Goal: Information Seeking & Learning: Learn about a topic

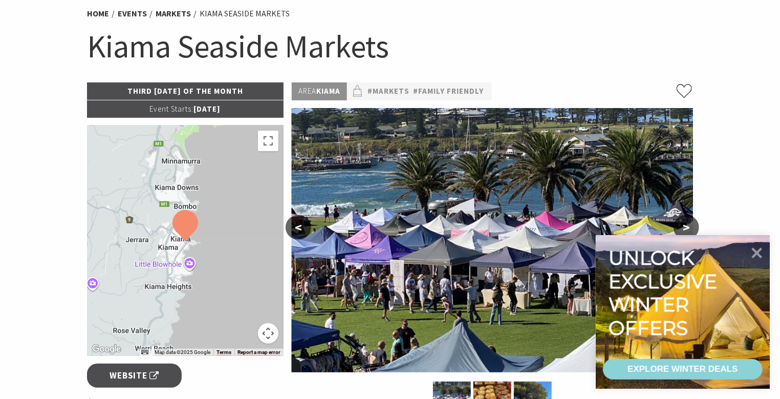
scroll to position [153, 0]
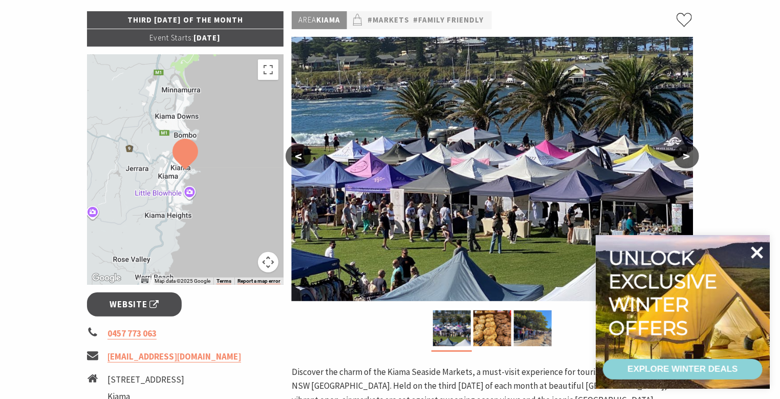
click at [758, 250] on icon at bounding box center [757, 252] width 12 height 12
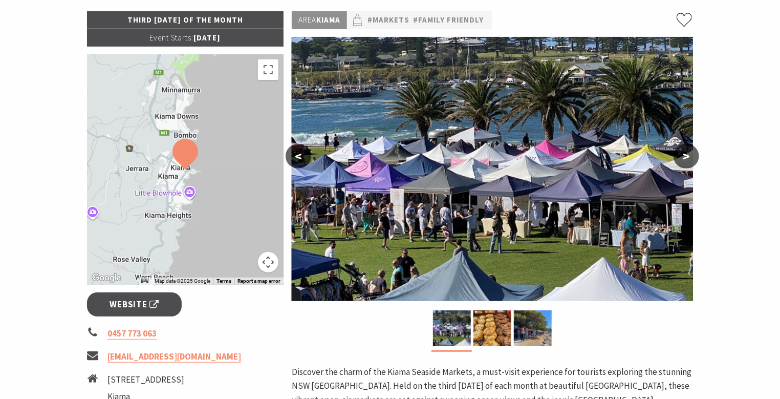
click at [63, 143] on section "Home Events Markets Kiama Seaside Markets Kiama Seaside Markets Third Sunday of…" at bounding box center [390, 295] width 780 height 787
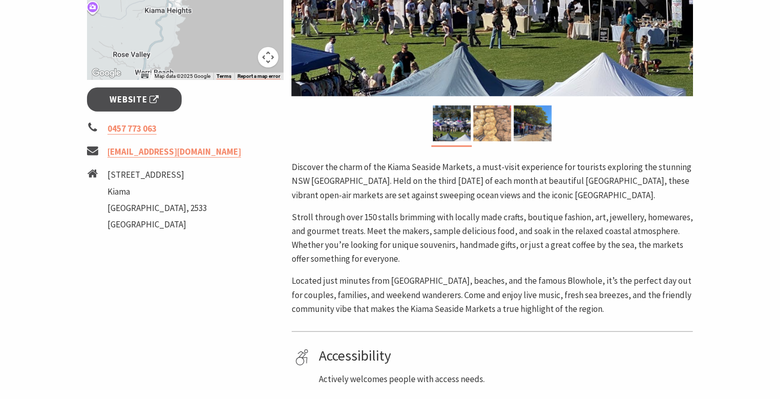
click at [500, 124] on img at bounding box center [492, 123] width 38 height 36
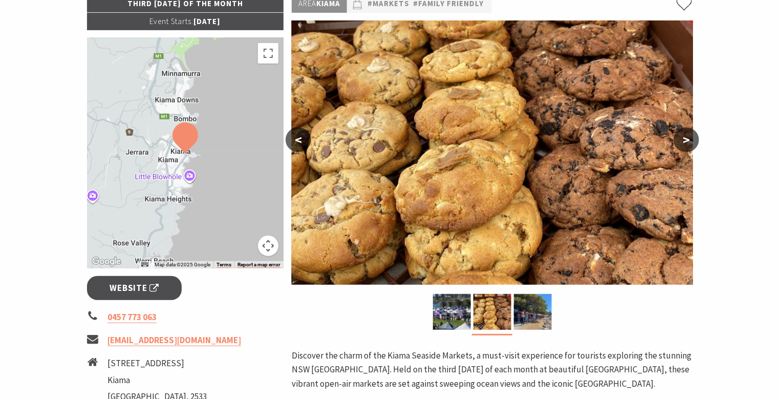
scroll to position [153, 0]
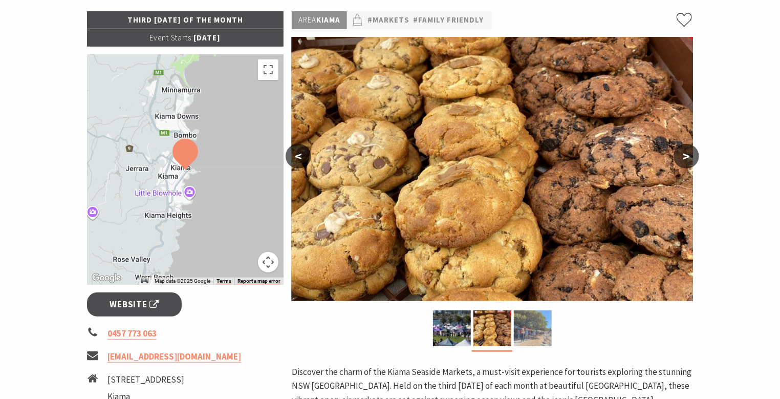
click at [537, 336] on img at bounding box center [533, 328] width 38 height 36
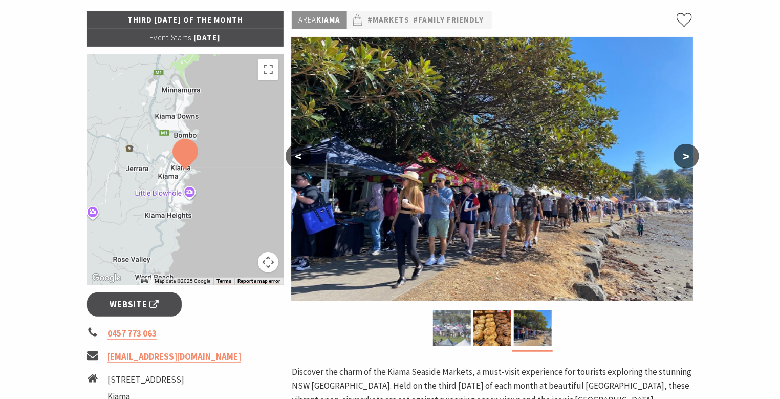
click at [455, 324] on img at bounding box center [452, 328] width 38 height 36
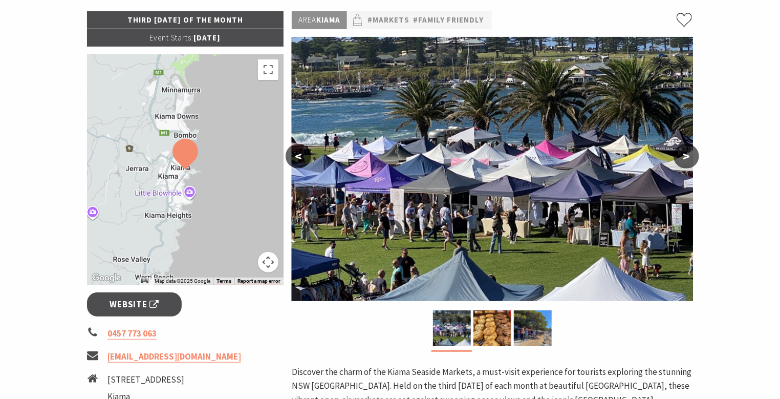
click at [356, 329] on div at bounding box center [492, 330] width 401 height 41
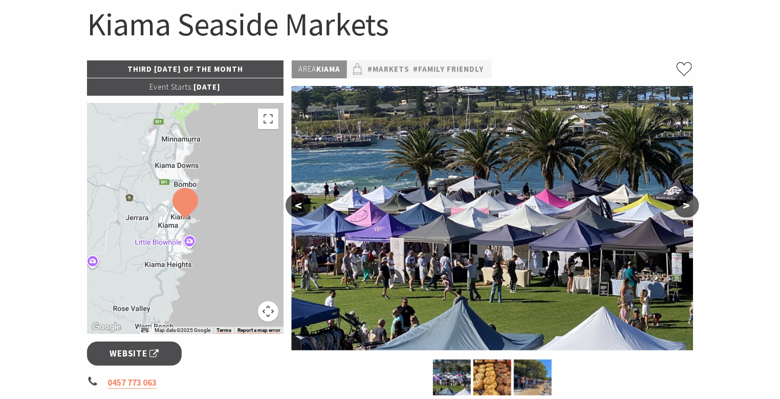
scroll to position [0, 0]
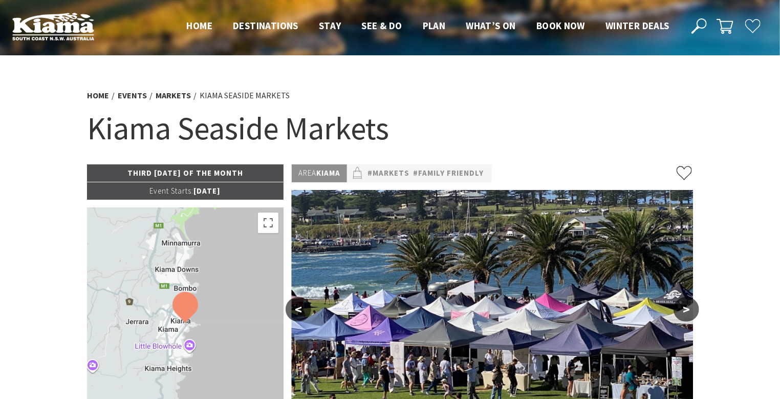
click at [330, 170] on p "Area Kiama" at bounding box center [319, 173] width 55 height 18
click at [159, 194] on span "Event Starts:" at bounding box center [171, 191] width 44 height 10
click at [416, 113] on h1 "Kiama Seaside Markets" at bounding box center [390, 127] width 606 height 41
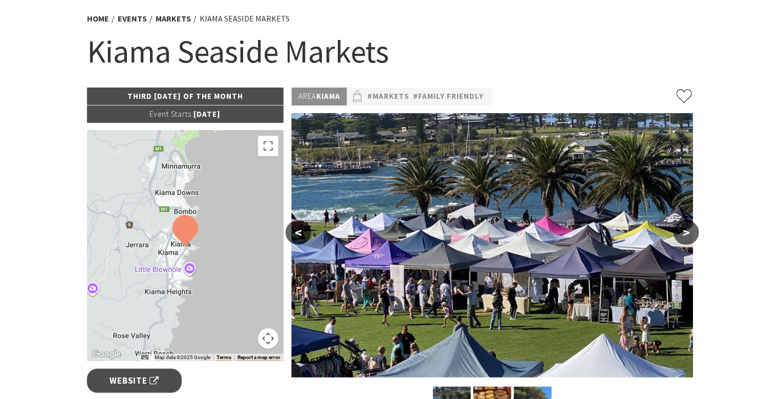
scroll to position [102, 0]
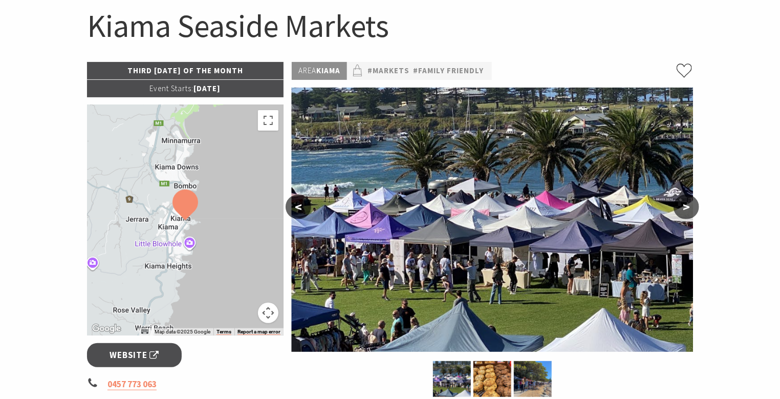
click at [189, 204] on img at bounding box center [185, 204] width 26 height 31
click at [303, 210] on button "<" at bounding box center [299, 206] width 26 height 25
click at [298, 210] on button "<" at bounding box center [299, 206] width 26 height 25
click at [685, 207] on button ">" at bounding box center [687, 206] width 26 height 25
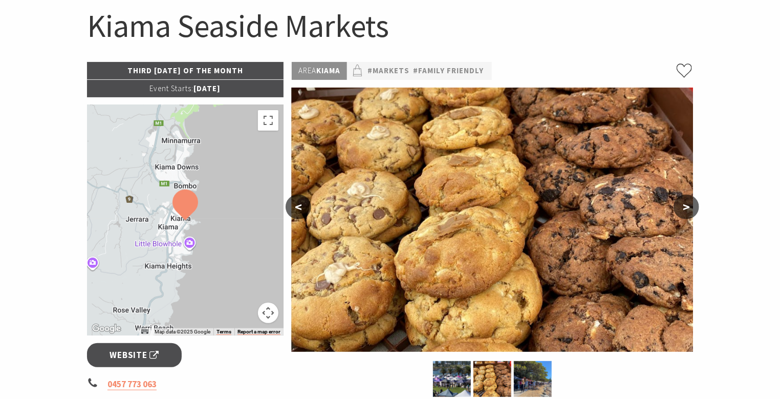
click at [685, 207] on button ">" at bounding box center [687, 206] width 26 height 25
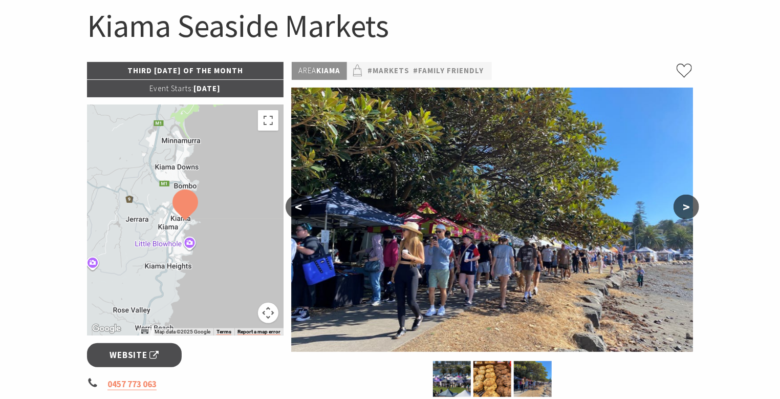
click at [685, 207] on button ">" at bounding box center [687, 206] width 26 height 25
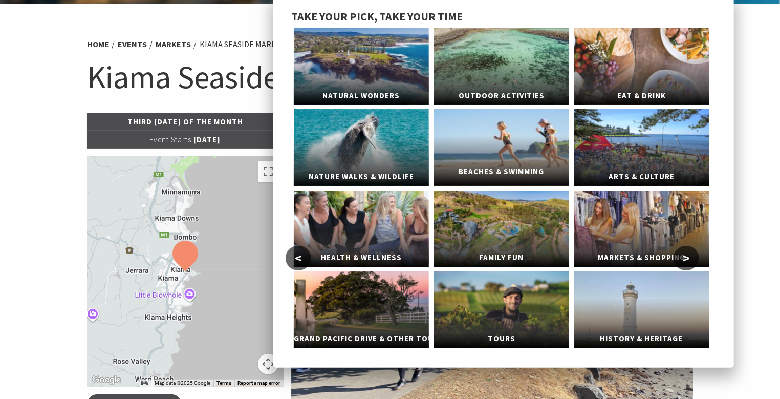
scroll to position [0, 0]
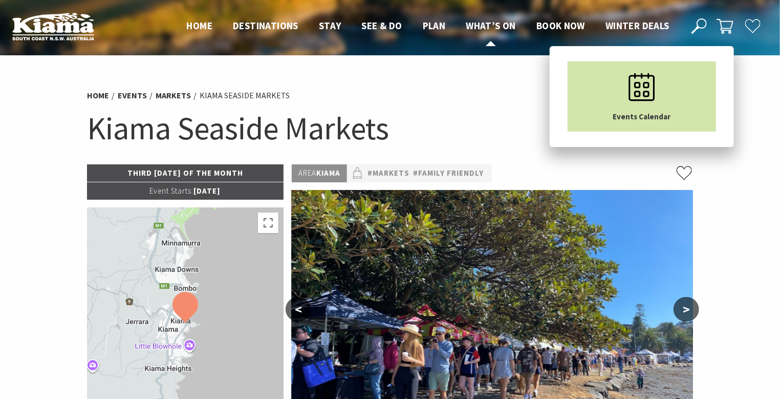
click at [631, 106] on icon "Main Menu" at bounding box center [641, 86] width 51 height 51
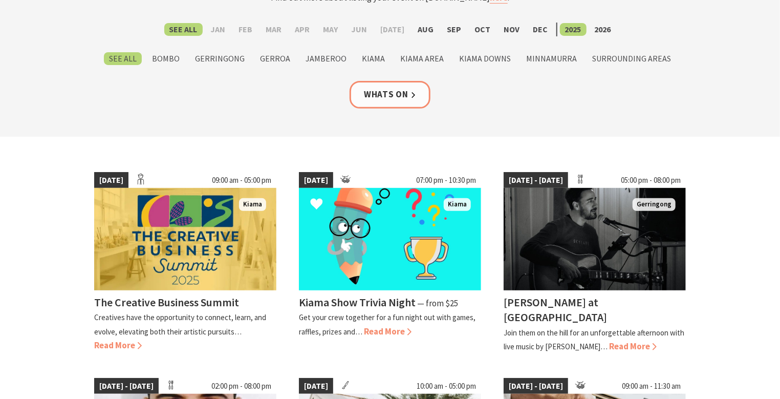
scroll to position [204, 0]
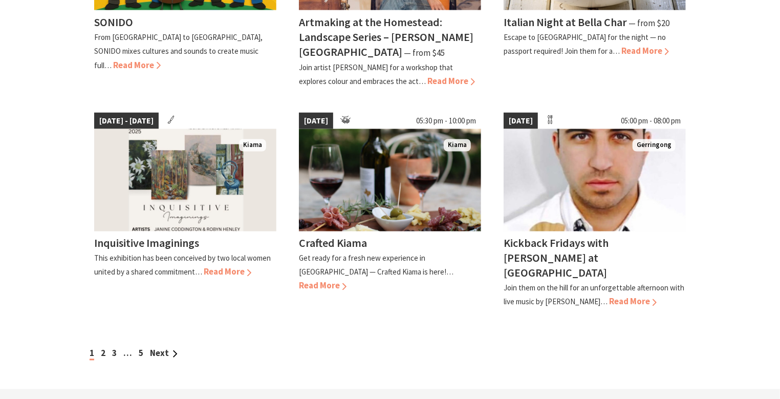
scroll to position [870, 0]
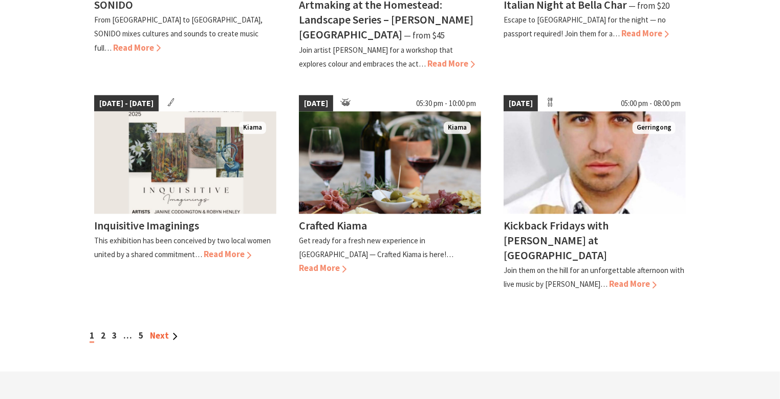
click at [163, 330] on link "Next" at bounding box center [164, 335] width 28 height 11
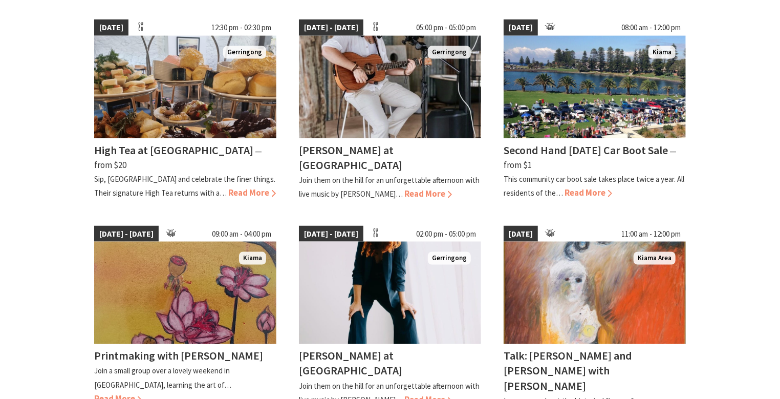
scroll to position [768, 0]
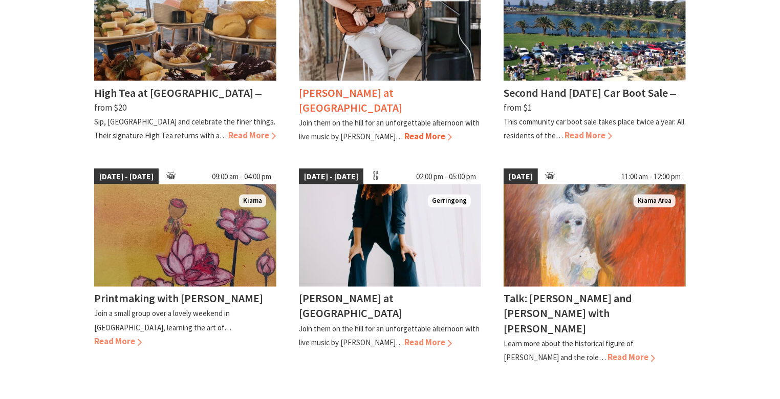
click at [399, 98] on div "Tayvin Martins at Crooked River Estate" at bounding box center [390, 101] width 182 height 30
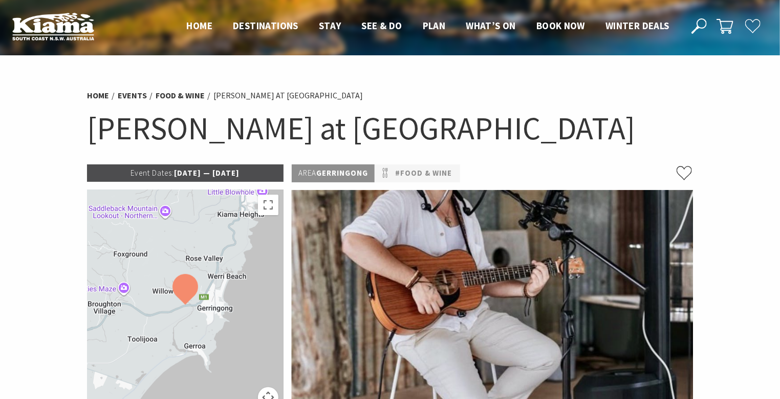
scroll to position [204, 0]
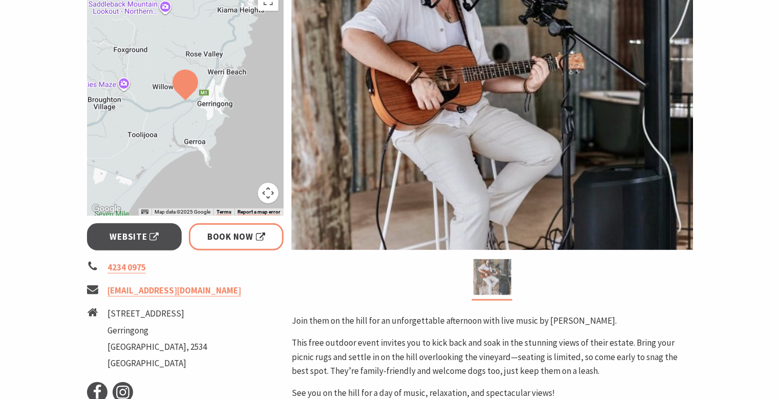
click at [495, 267] on img at bounding box center [492, 277] width 38 height 36
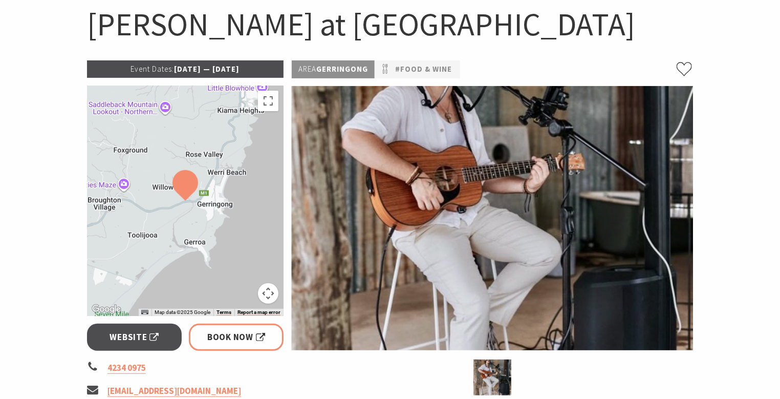
scroll to position [102, 0]
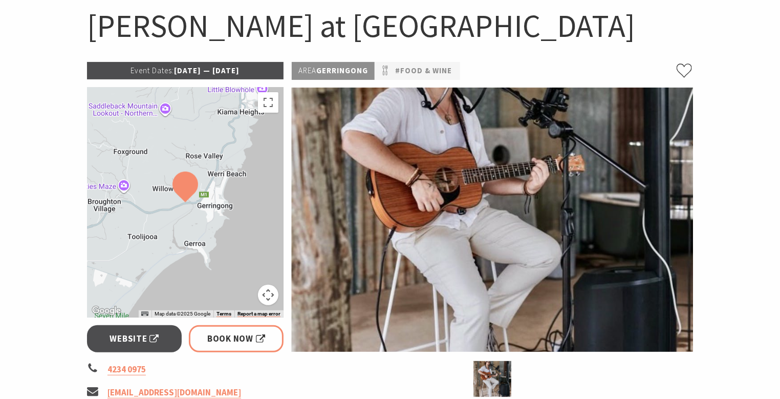
click at [488, 182] on img at bounding box center [493, 220] width 402 height 264
click at [451, 177] on img at bounding box center [493, 220] width 402 height 264
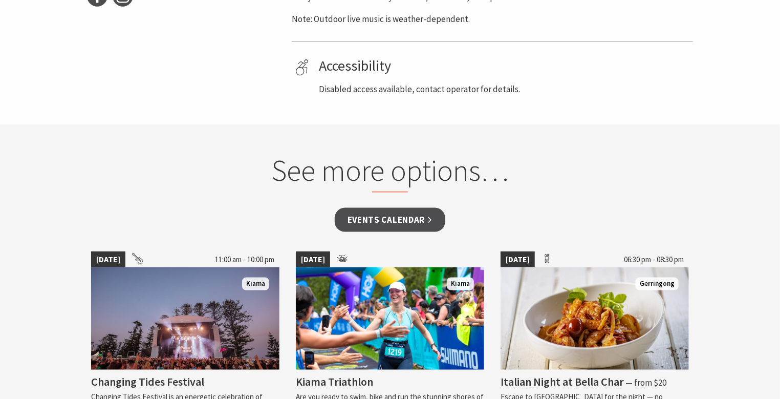
scroll to position [768, 0]
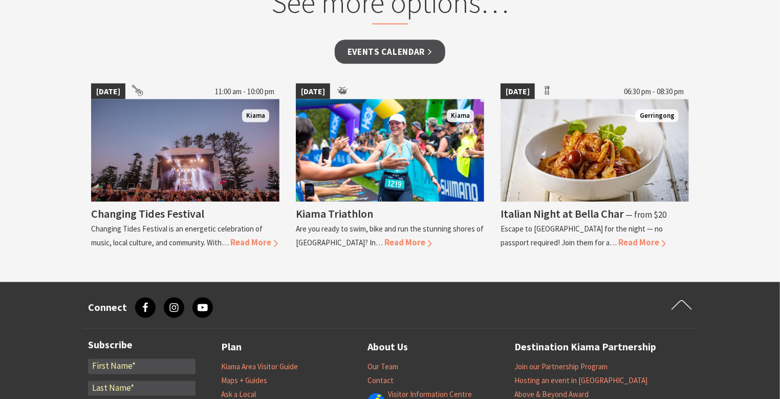
click at [50, 168] on section "See more options… Events Calendar 22 Nov 25 11:00 am - 10:00 pm Kiama Changing …" at bounding box center [390, 119] width 780 height 326
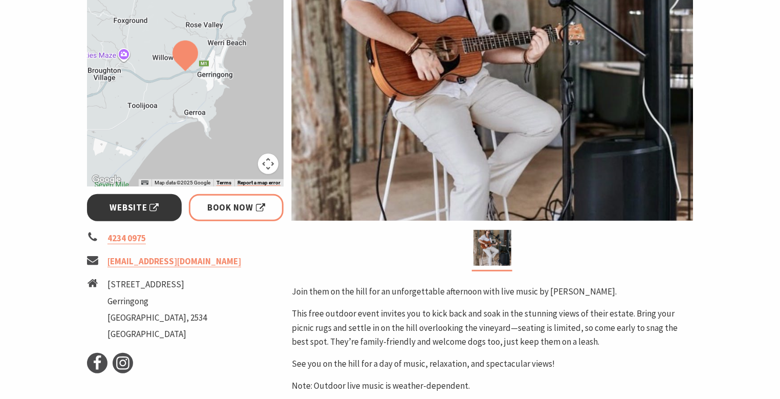
scroll to position [204, 0]
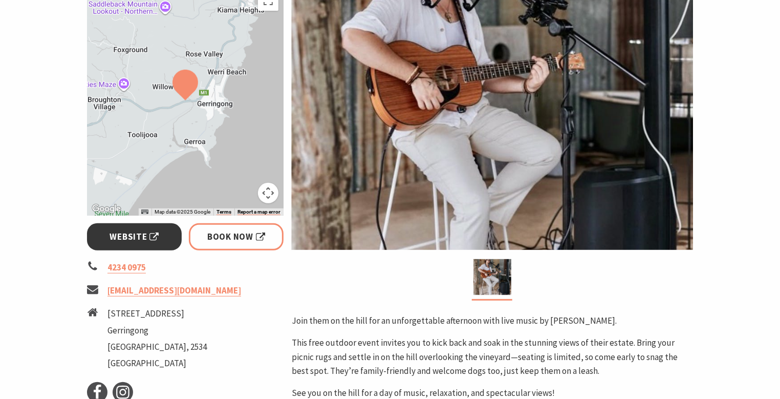
click at [144, 245] on link "Website" at bounding box center [134, 236] width 95 height 27
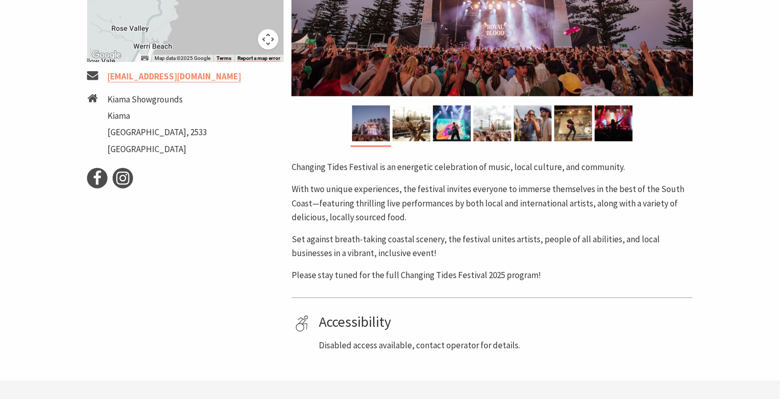
scroll to position [307, 0]
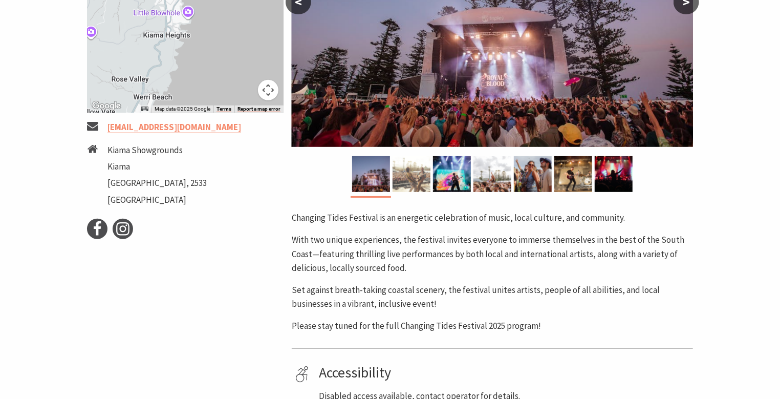
click at [418, 183] on img at bounding box center [412, 174] width 38 height 36
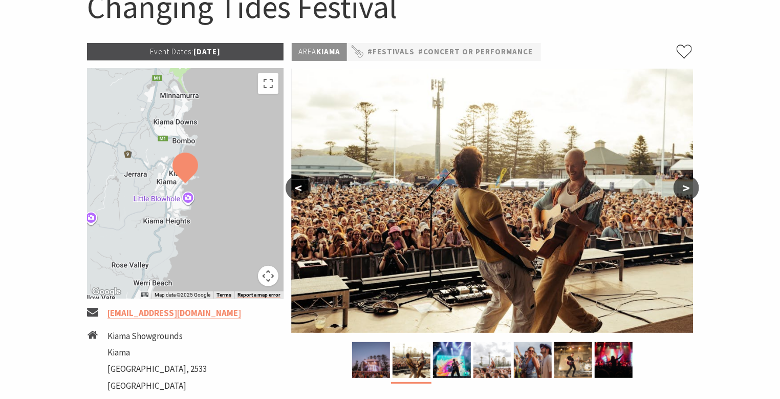
scroll to position [102, 0]
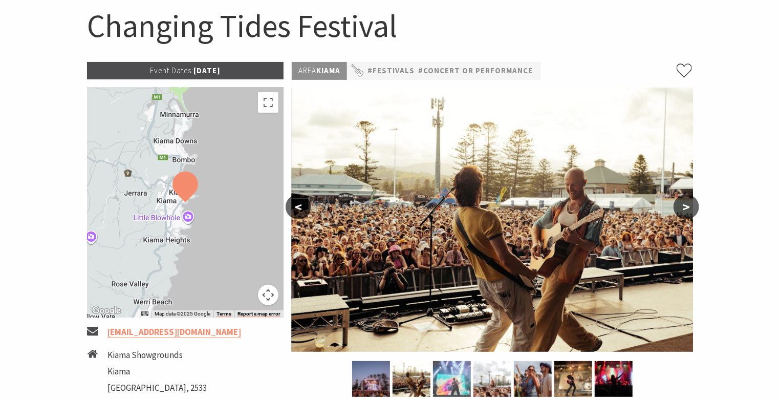
click at [458, 376] on img at bounding box center [452, 379] width 38 height 36
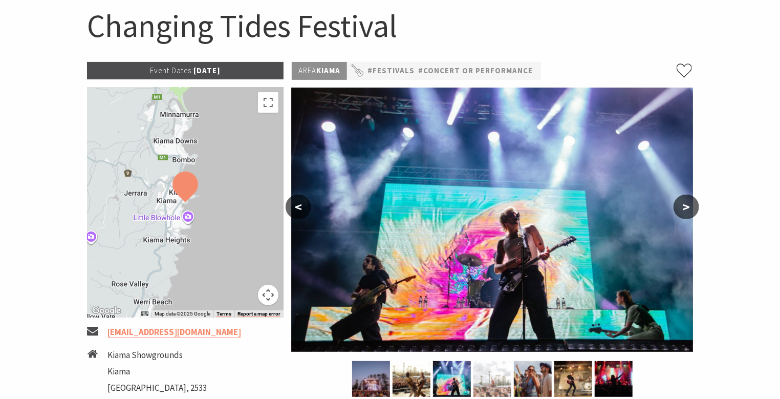
click at [497, 376] on img at bounding box center [492, 379] width 38 height 36
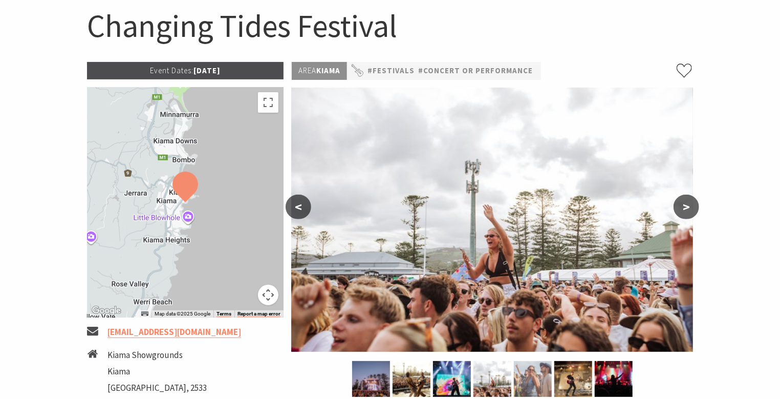
click at [545, 375] on img at bounding box center [533, 379] width 38 height 36
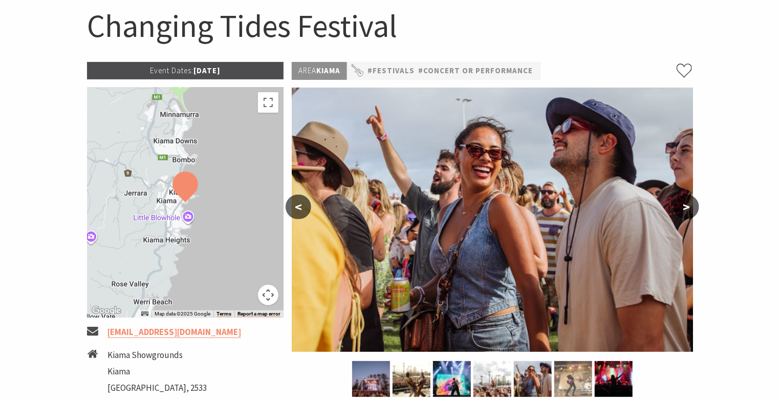
click at [577, 375] on img at bounding box center [573, 379] width 38 height 36
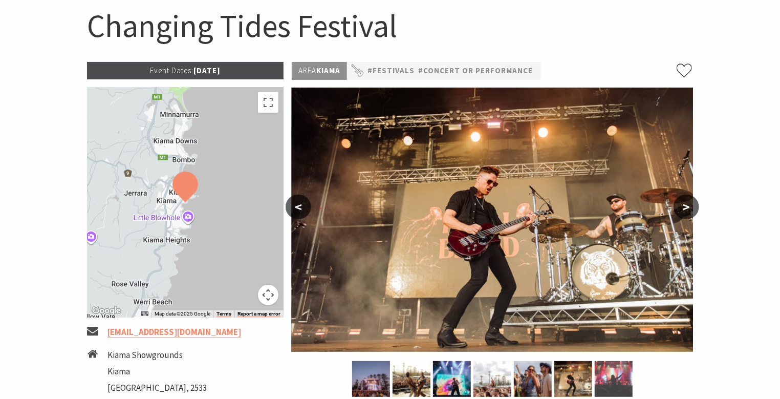
click at [622, 377] on img at bounding box center [614, 379] width 38 height 36
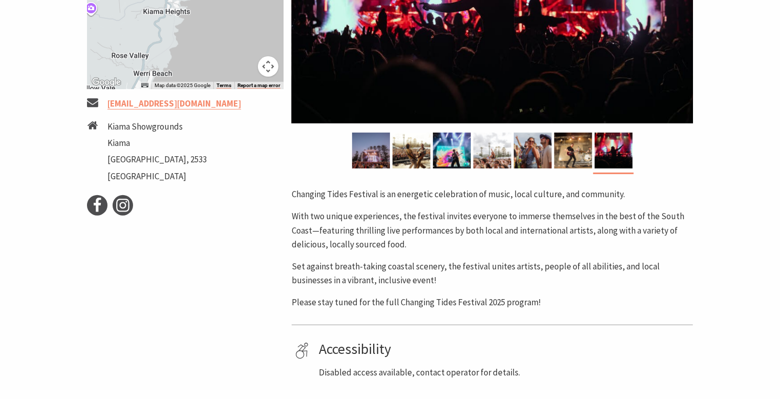
scroll to position [409, 0]
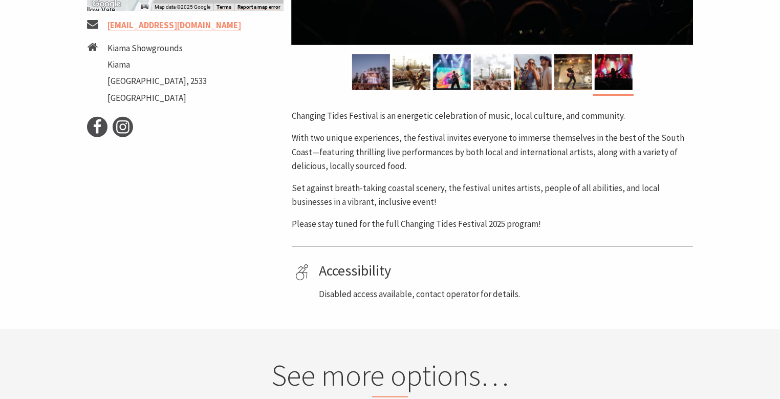
click at [378, 222] on p "Please stay tuned for the full Changing Tides Festival 2025 program!" at bounding box center [492, 224] width 401 height 14
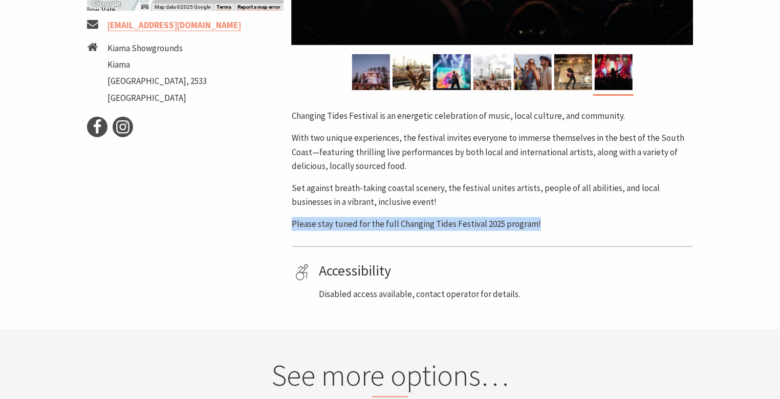
click at [378, 222] on p "Please stay tuned for the full Changing Tides Festival 2025 program!" at bounding box center [492, 224] width 401 height 14
click at [515, 226] on p "Please stay tuned for the full Changing Tides Festival 2025 program!" at bounding box center [492, 224] width 401 height 14
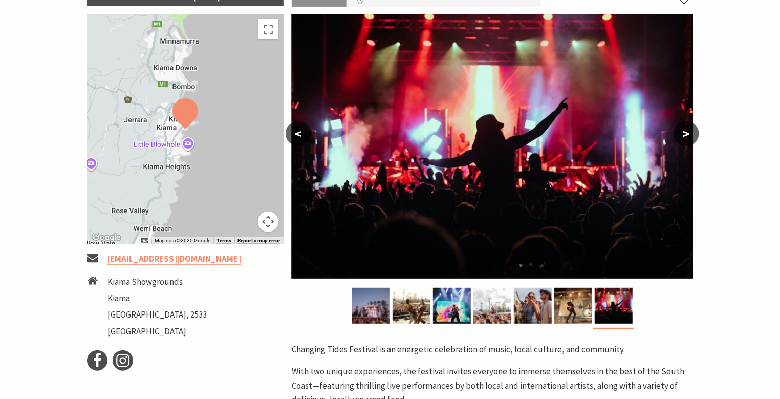
scroll to position [0, 0]
